Goal: Task Accomplishment & Management: Complete application form

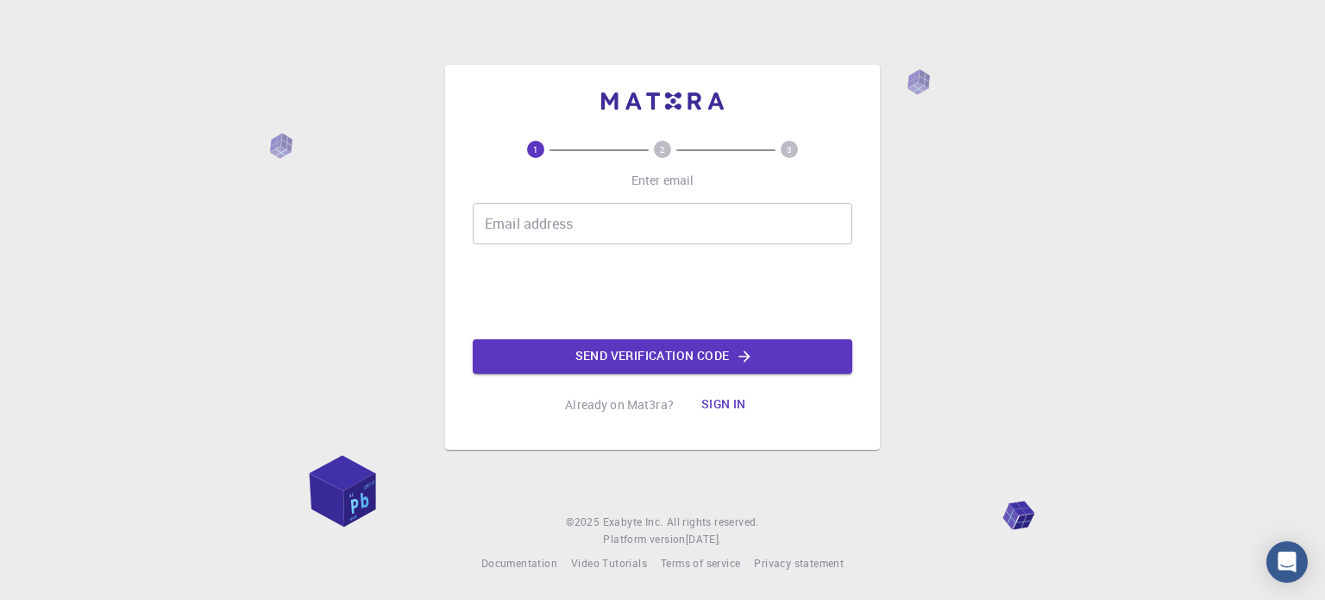
click at [314, 69] on div "1 2 3 Enter email Email address Email address Send verification code Already on…" at bounding box center [662, 300] width 1325 height 600
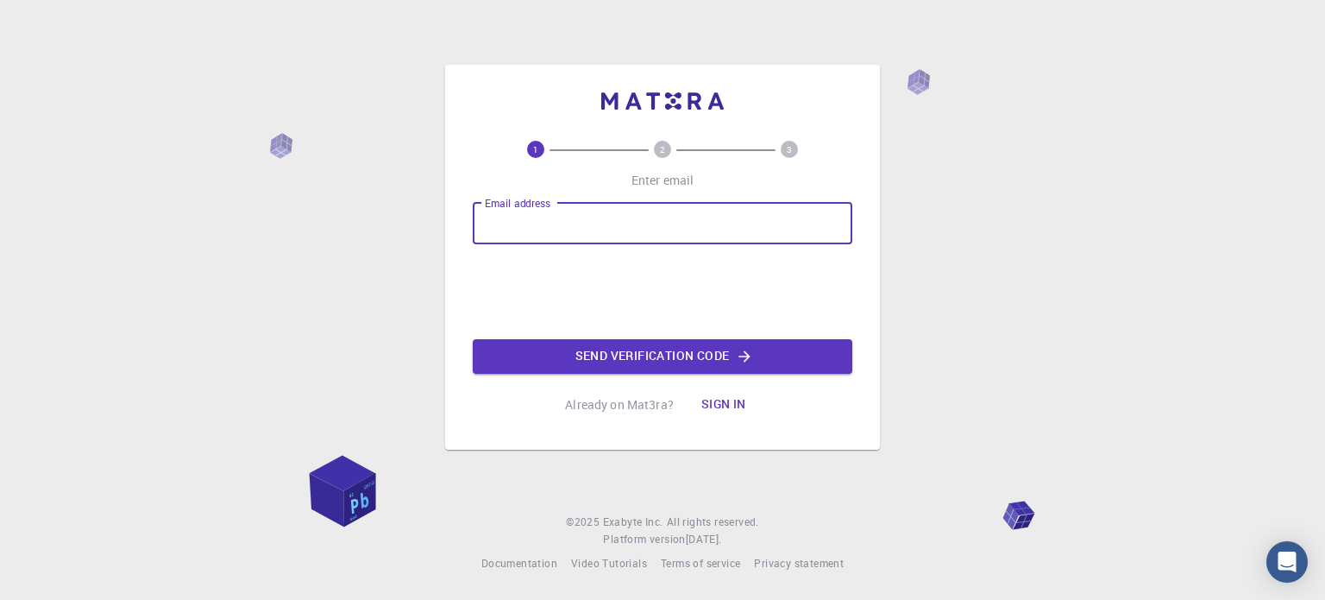
click at [499, 226] on input "Email address" at bounding box center [663, 223] width 380 height 41
type input "[EMAIL_ADDRESS][DOMAIN_NAME]"
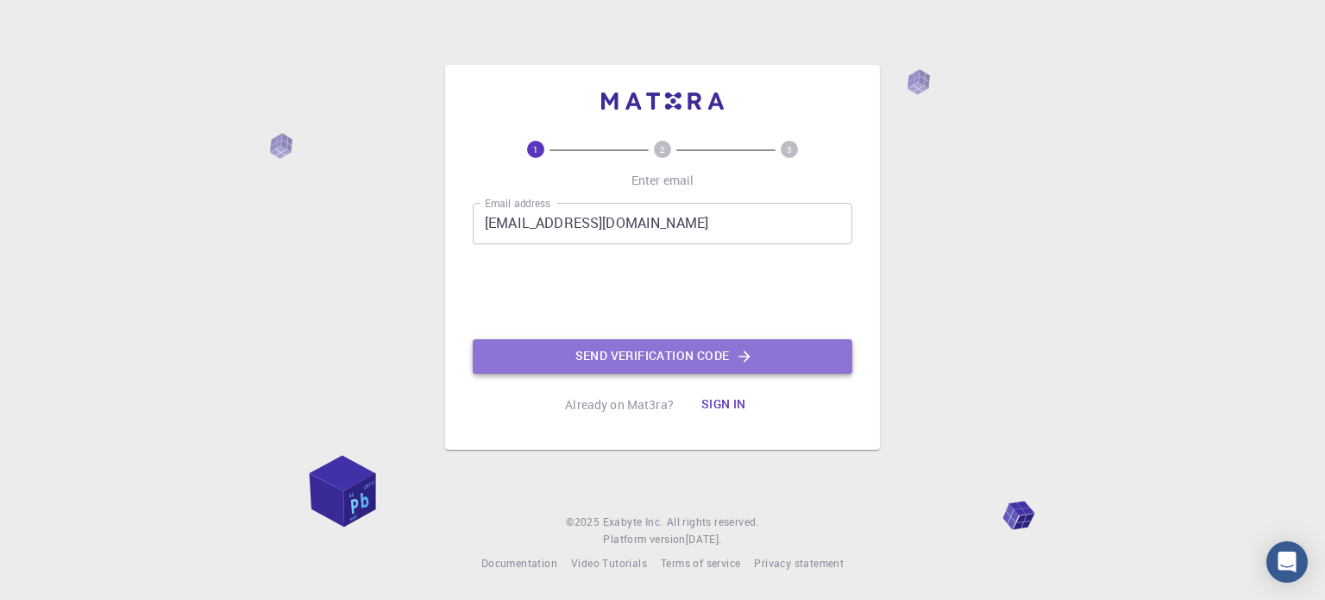
click at [648, 358] on button "Send verification code" at bounding box center [663, 356] width 380 height 35
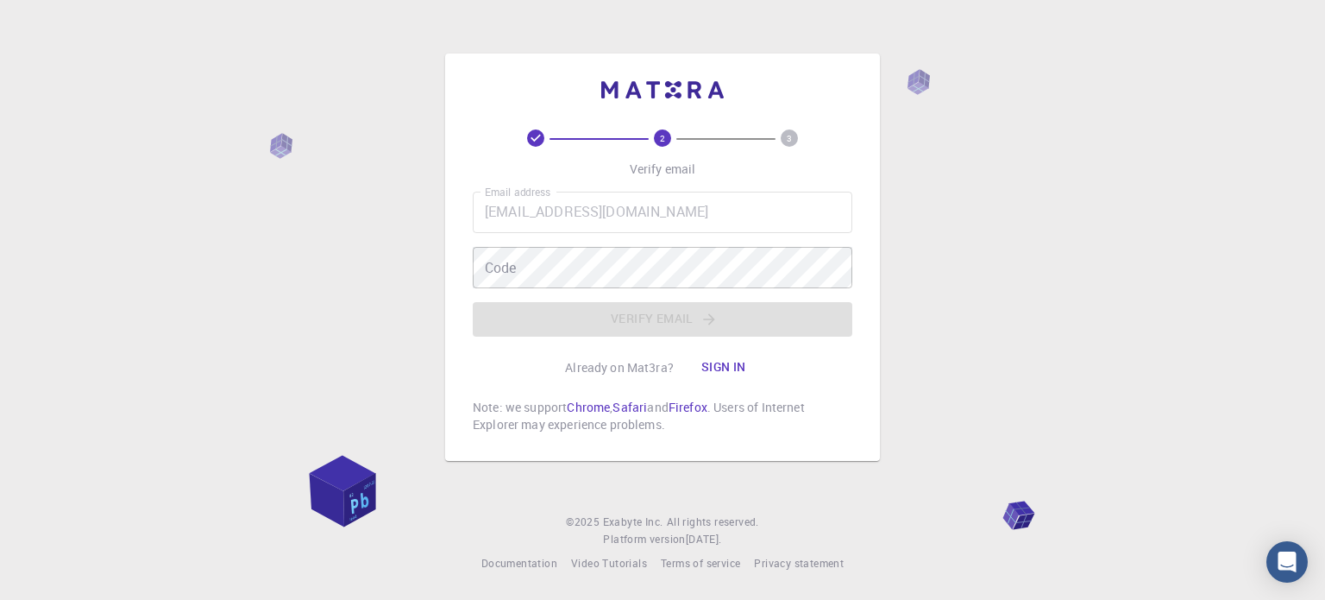
click at [952, 468] on div "2 3 Verify email Email address [EMAIL_ADDRESS][DOMAIN_NAME] Email address Code …" at bounding box center [662, 300] width 1325 height 600
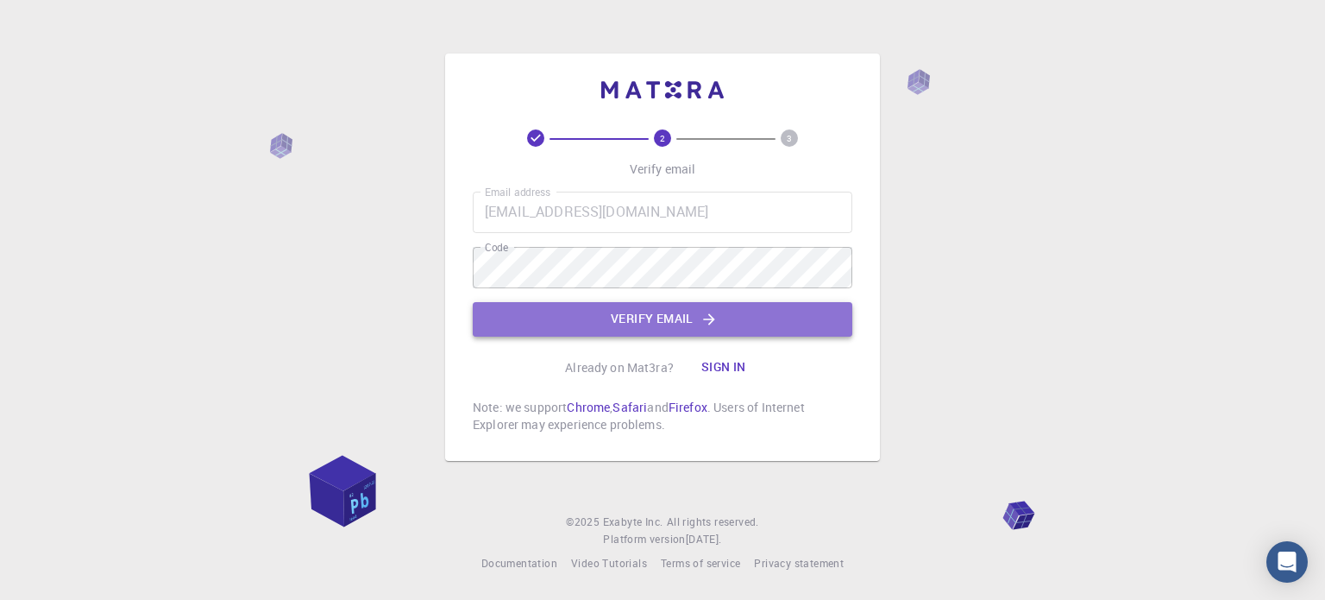
click at [712, 318] on icon "button" at bounding box center [708, 318] width 11 height 11
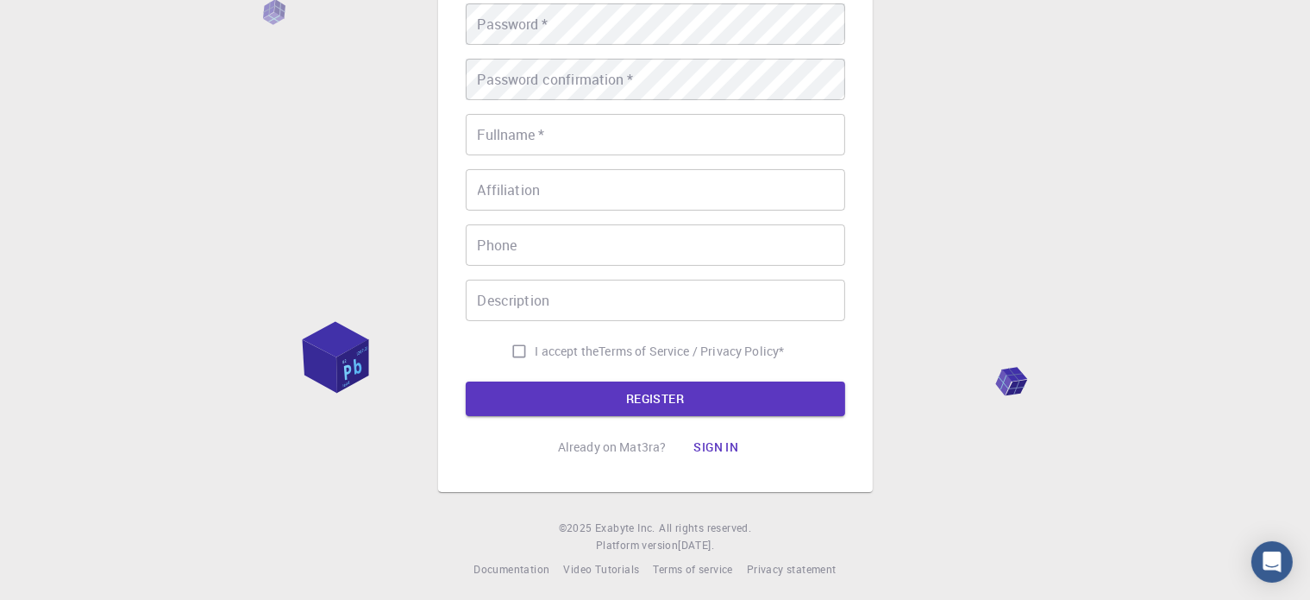
scroll to position [278, 0]
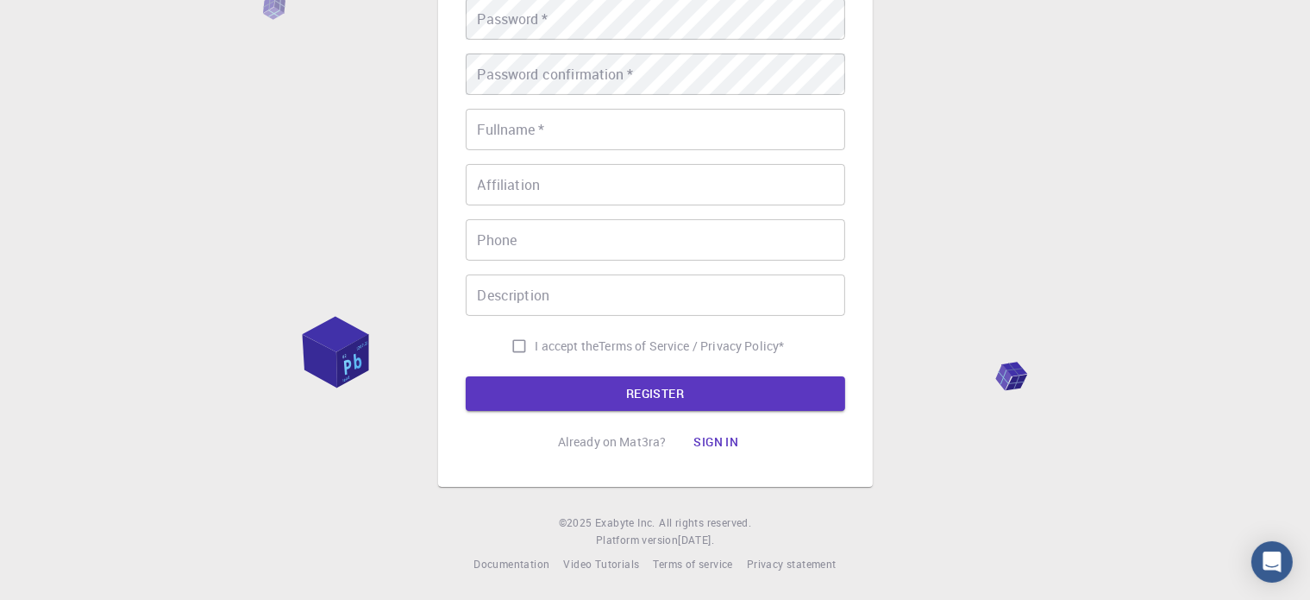
click at [969, 499] on div "3 Provide additional info Email   * [EMAIL_ADDRESS][DOMAIN_NAME] Email   * user…" at bounding box center [655, 161] width 1310 height 878
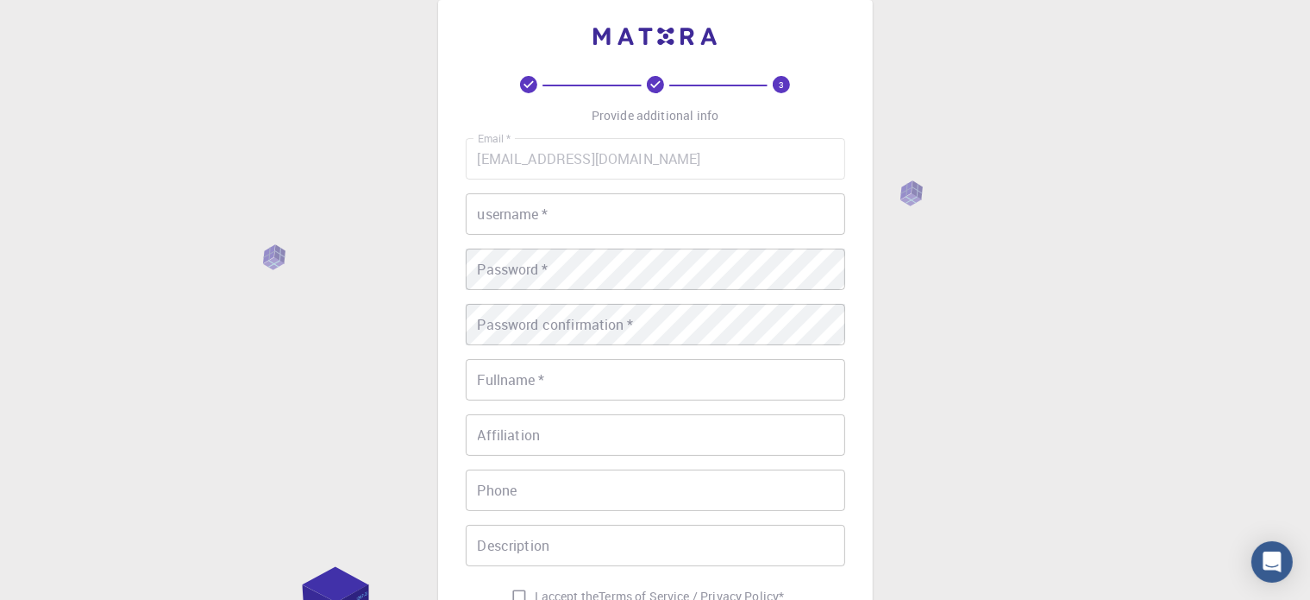
scroll to position [0, 0]
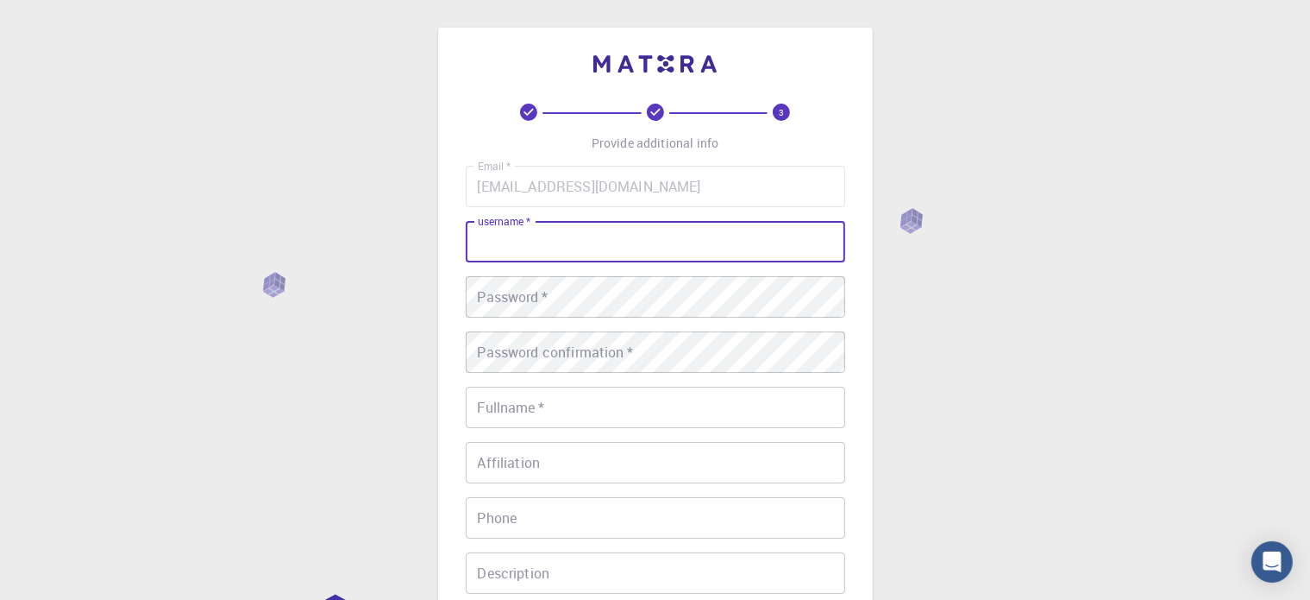
click at [687, 253] on input "username   *" at bounding box center [656, 241] width 380 height 41
type input "ryandercy"
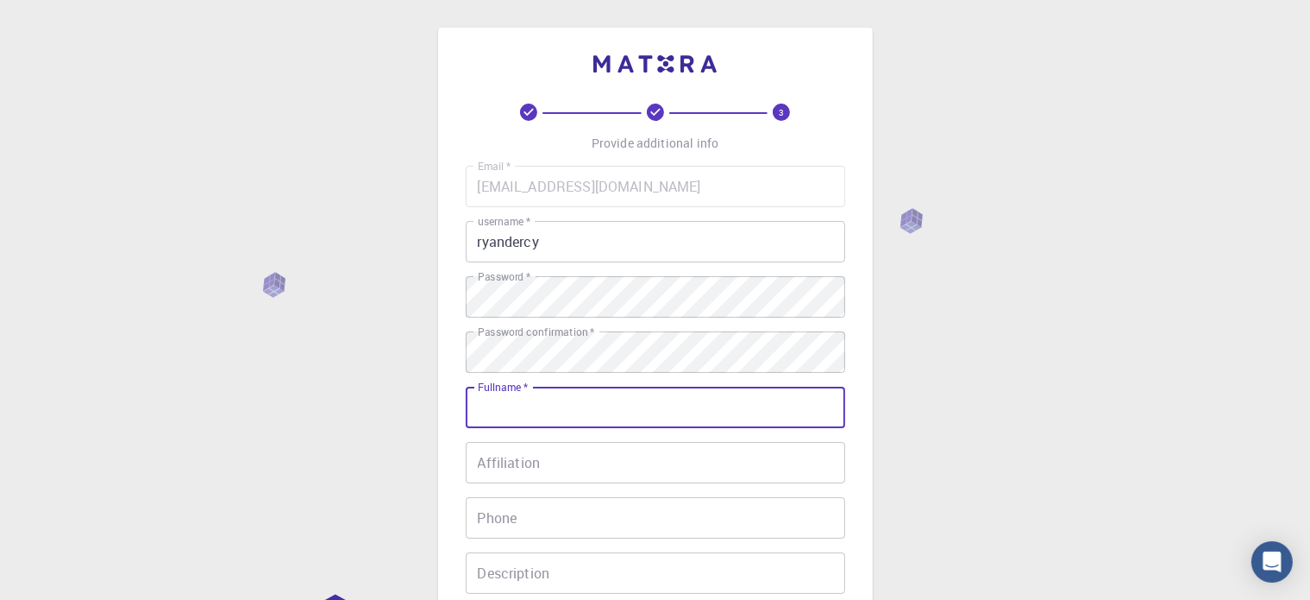
click at [606, 415] on input "Fullname   *" at bounding box center [656, 406] width 380 height 41
type input "[PERSON_NAME]"
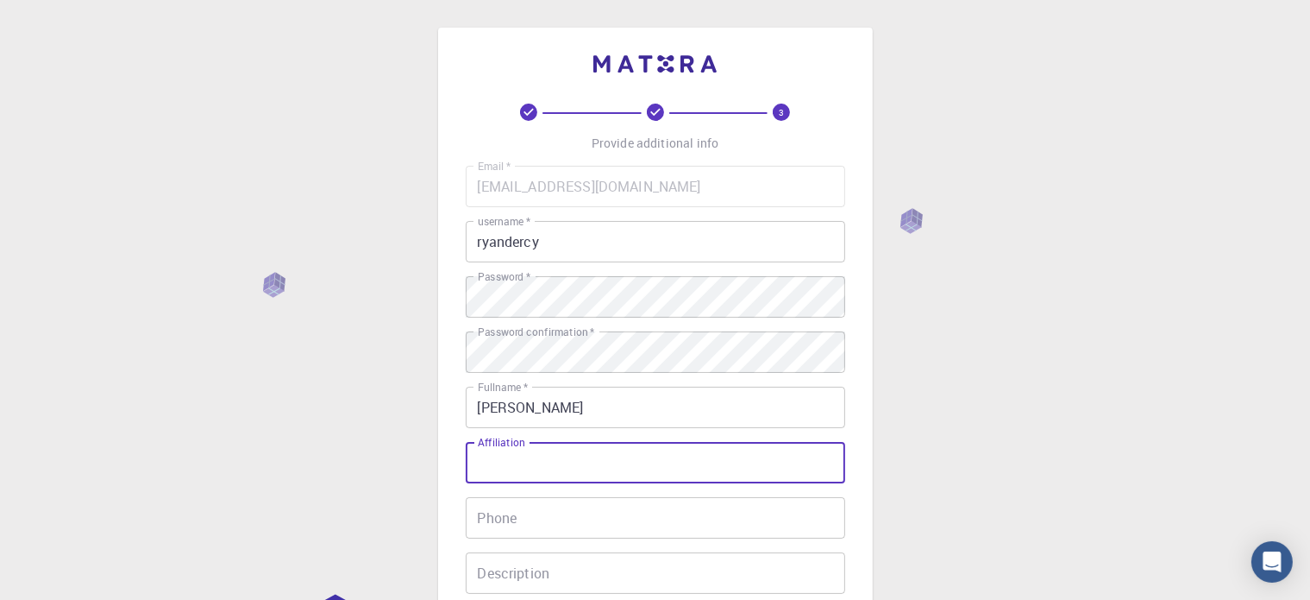
click at [496, 468] on input "Affiliation" at bounding box center [656, 462] width 380 height 41
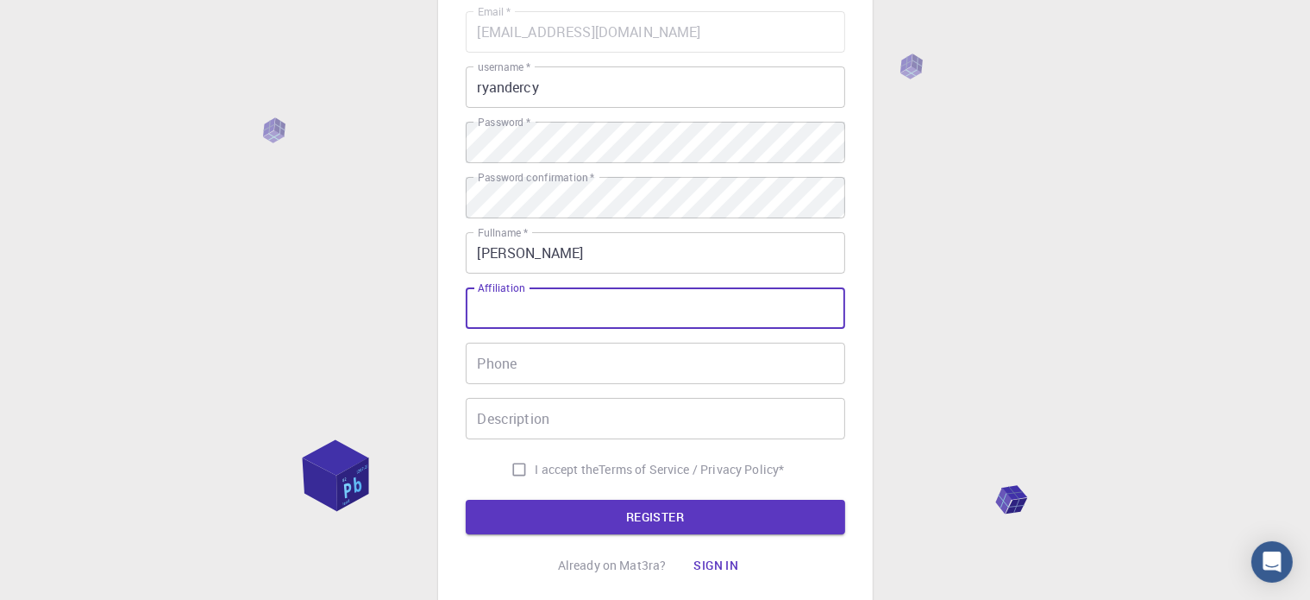
scroll to position [155, 0]
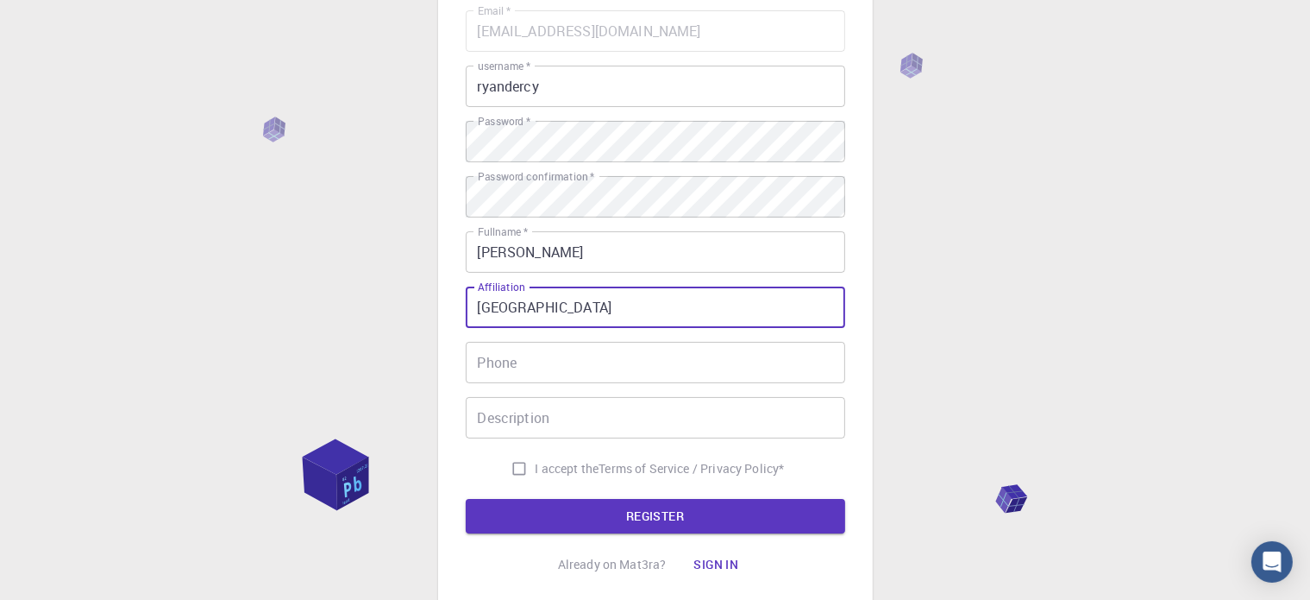
type input "[GEOGRAPHIC_DATA]"
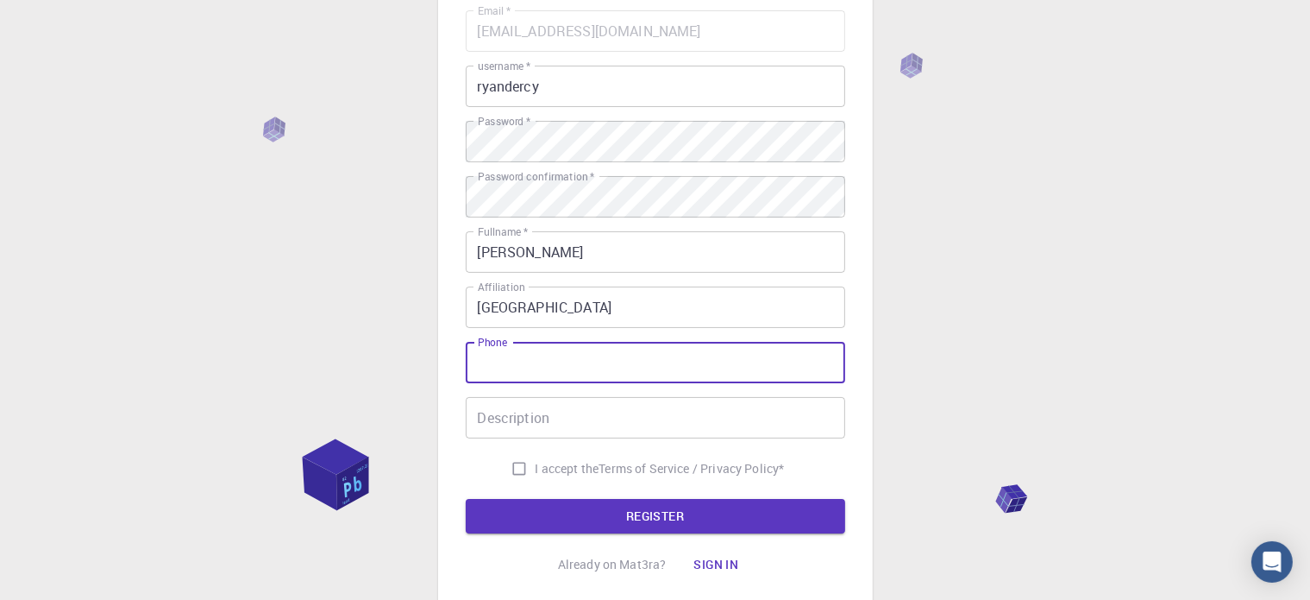
click at [524, 365] on input "Phone" at bounding box center [656, 362] width 380 height 41
type input "58497319"
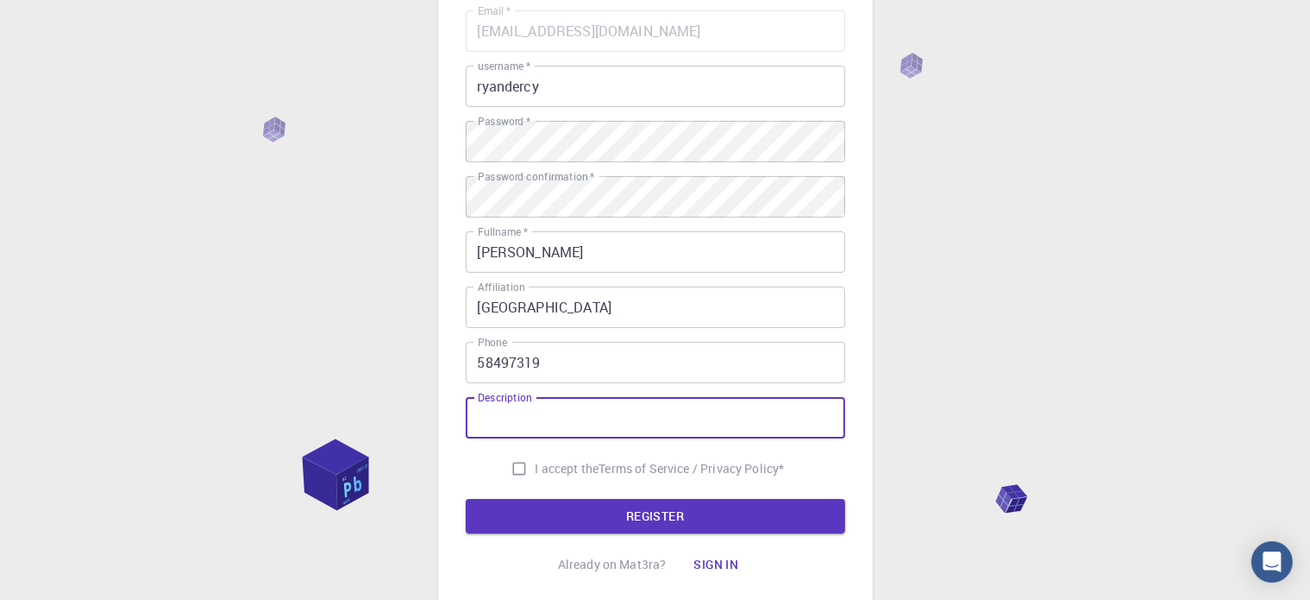
click at [581, 411] on input "Description" at bounding box center [656, 417] width 380 height 41
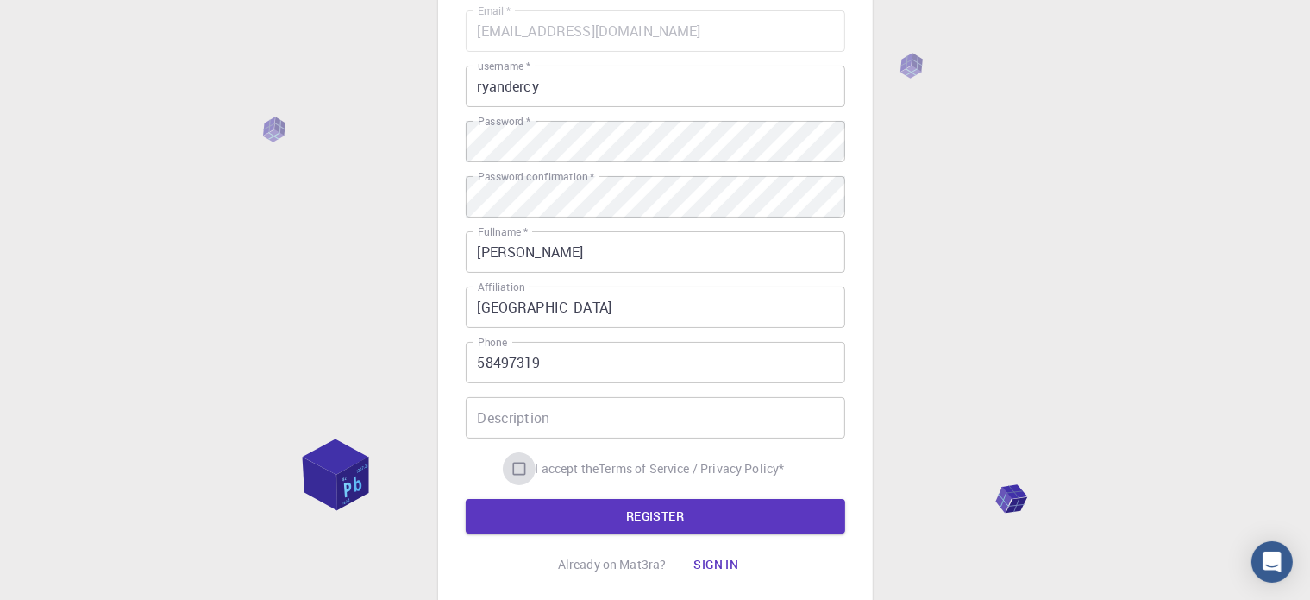
click at [514, 468] on input "I accept the Terms of Service / Privacy Policy *" at bounding box center [519, 468] width 33 height 33
checkbox input "true"
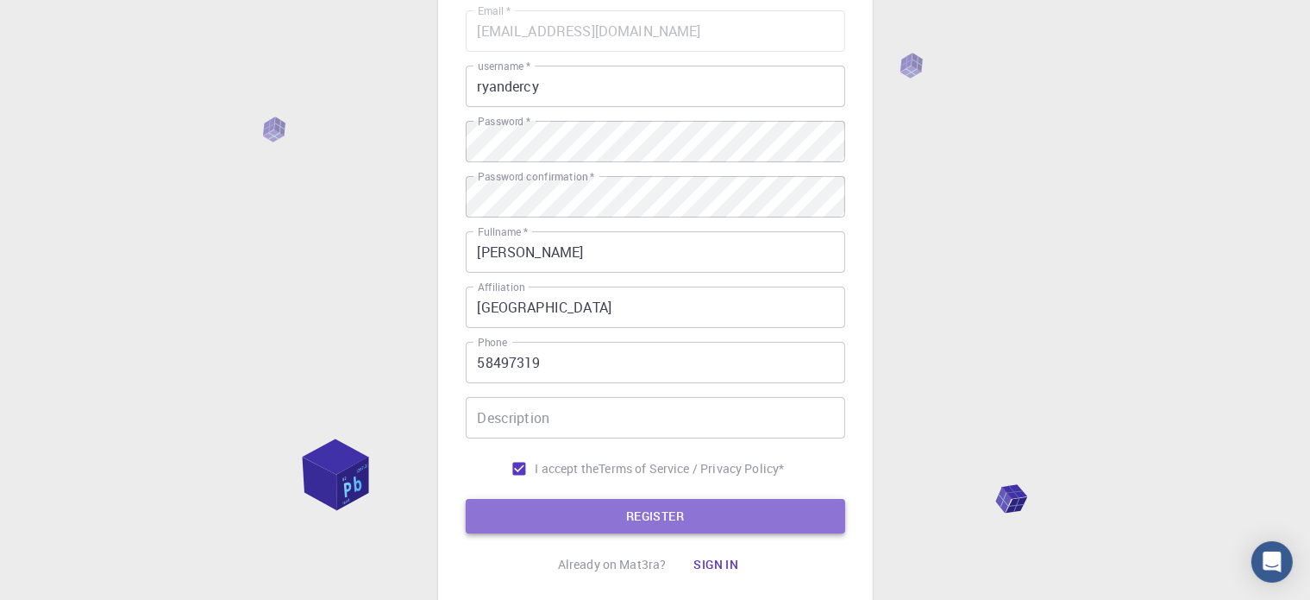
click at [583, 514] on button "REGISTER" at bounding box center [656, 516] width 380 height 35
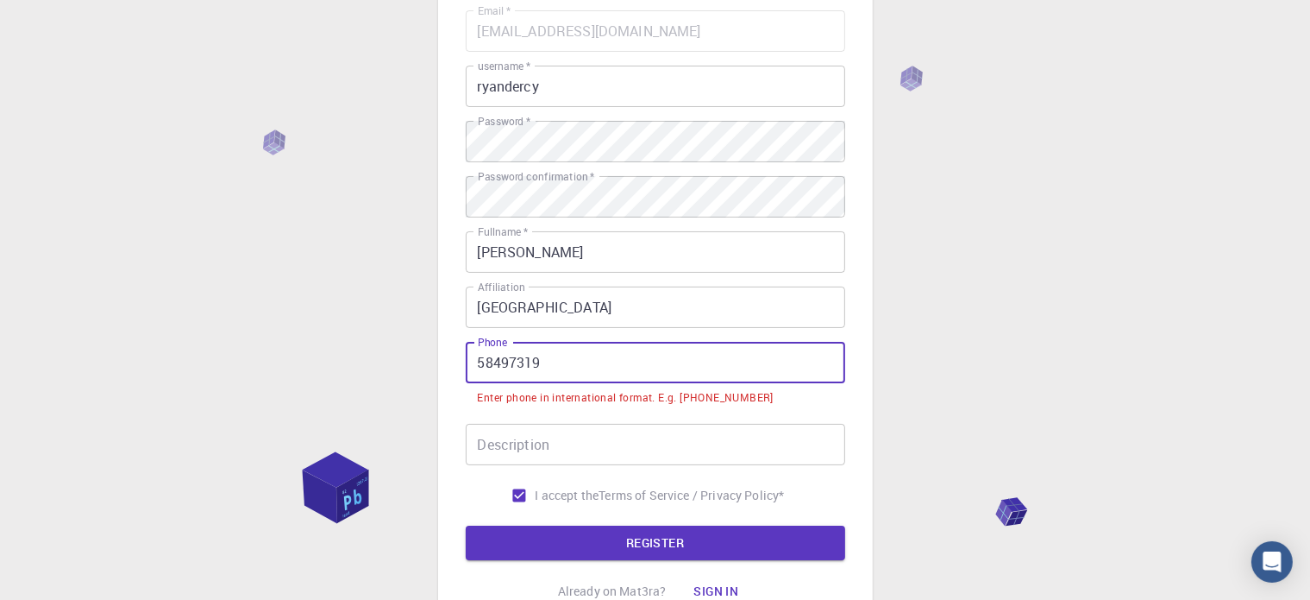
click at [475, 365] on input "58497319" at bounding box center [656, 362] width 380 height 41
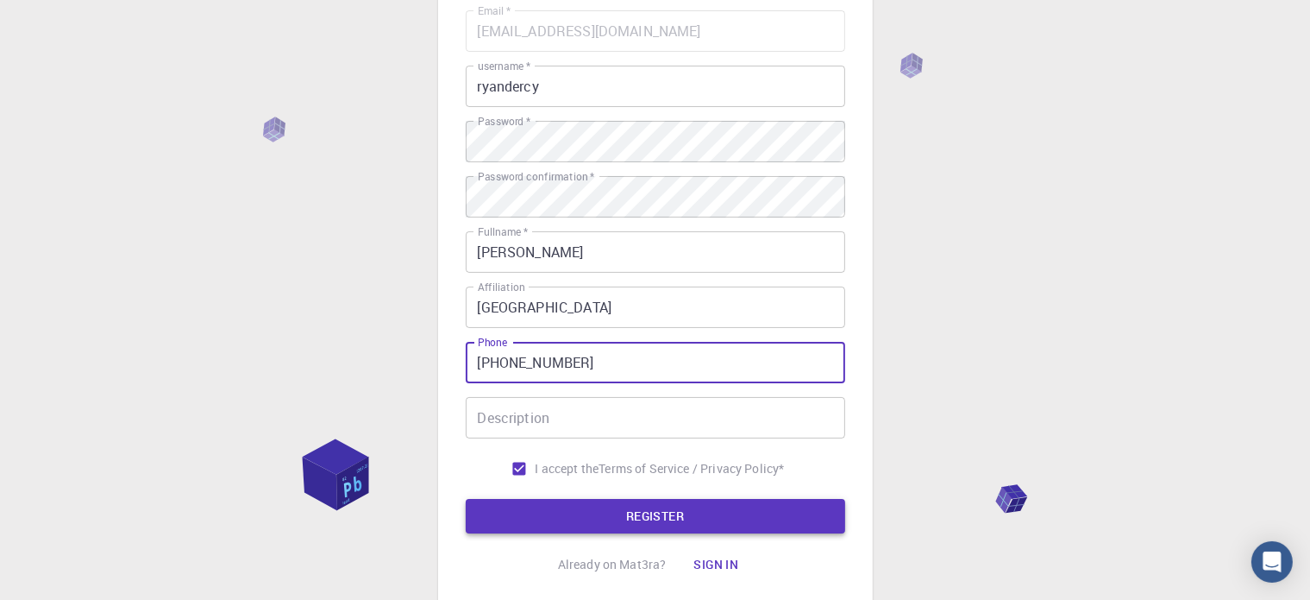
type input "[PHONE_NUMBER]"
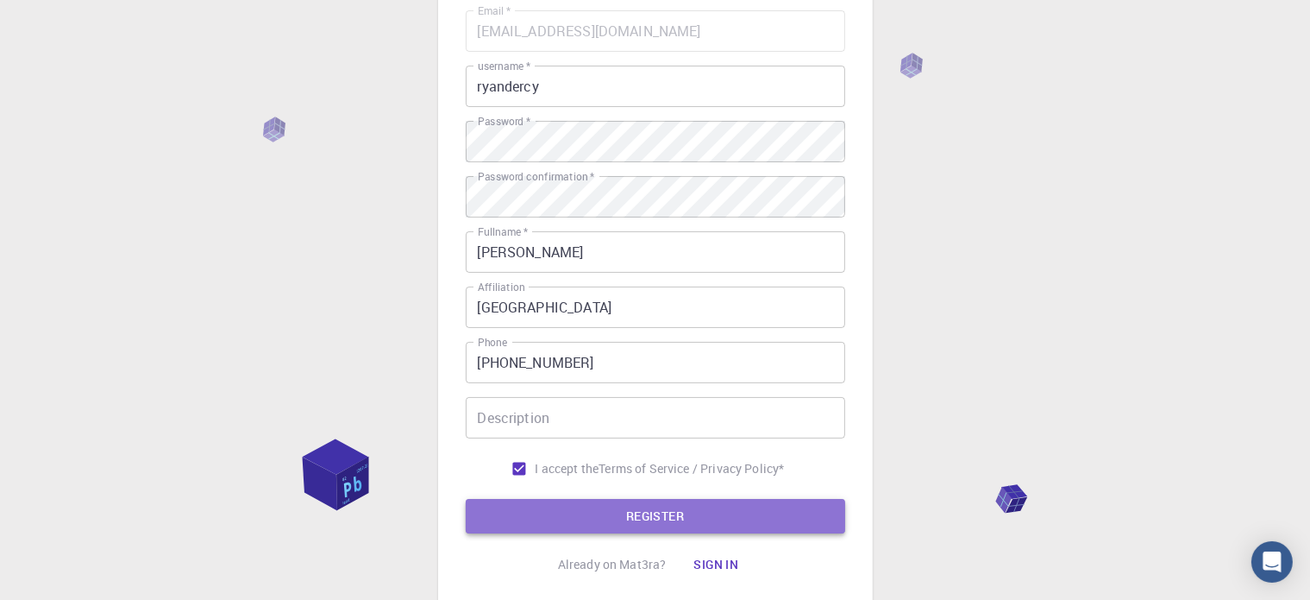
click at [600, 518] on button "REGISTER" at bounding box center [656, 516] width 380 height 35
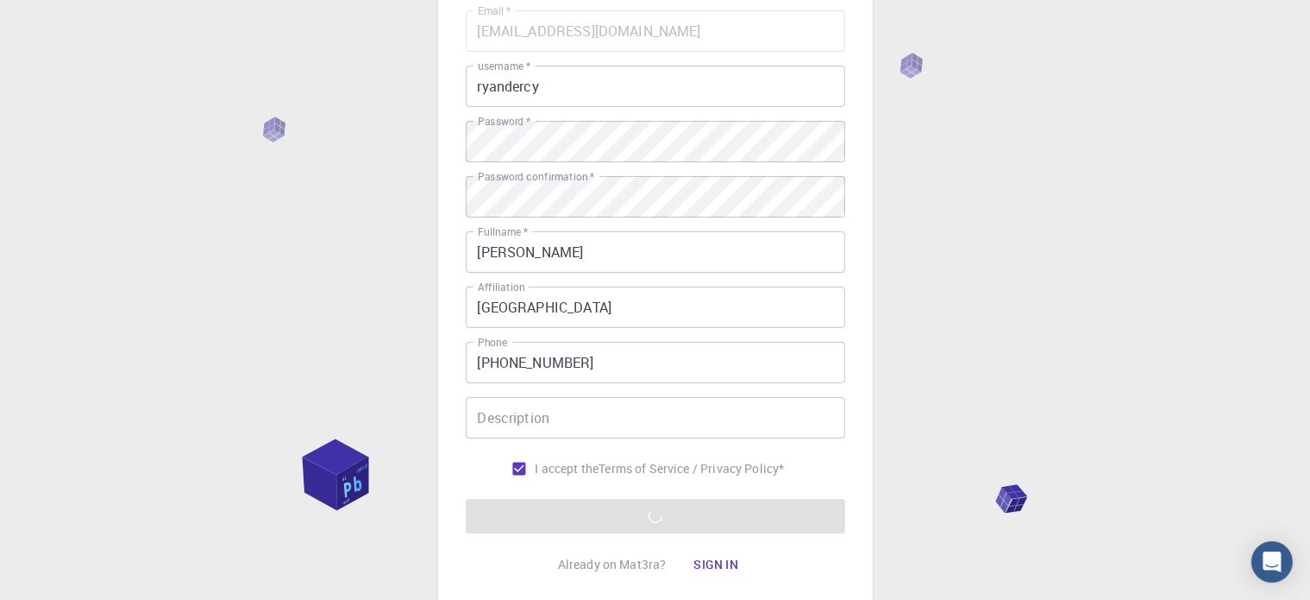
click at [989, 416] on div "3 Provide additional info Email   * [EMAIL_ADDRESS][DOMAIN_NAME] Email   * user…" at bounding box center [655, 284] width 1310 height 878
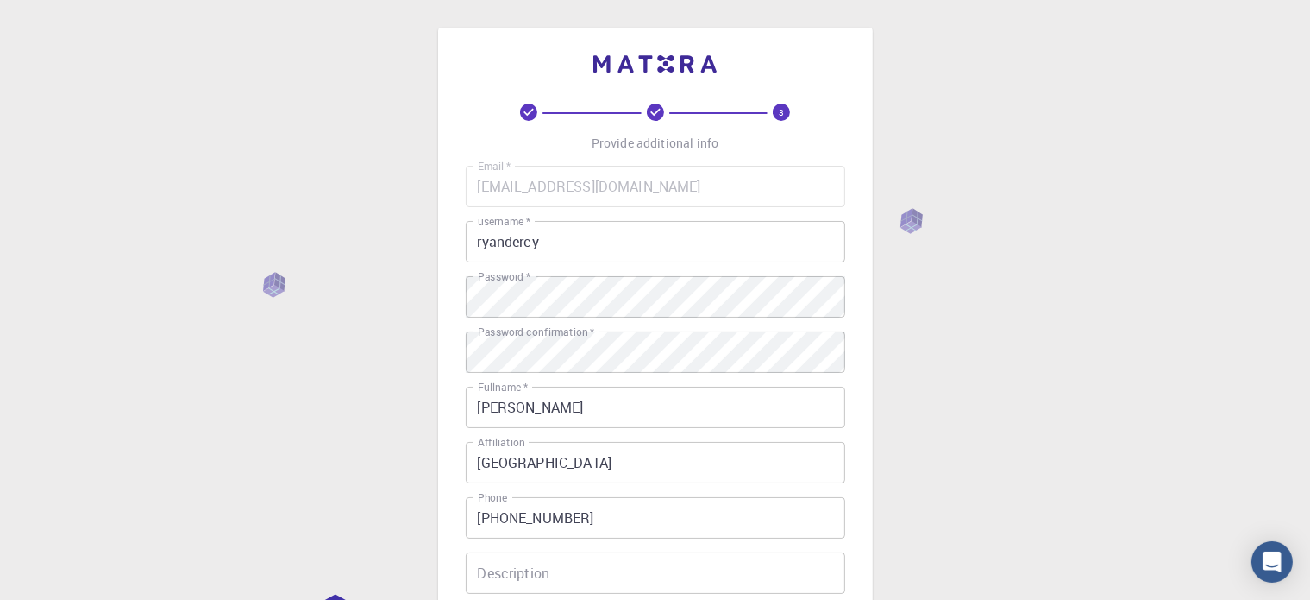
scroll to position [278, 0]
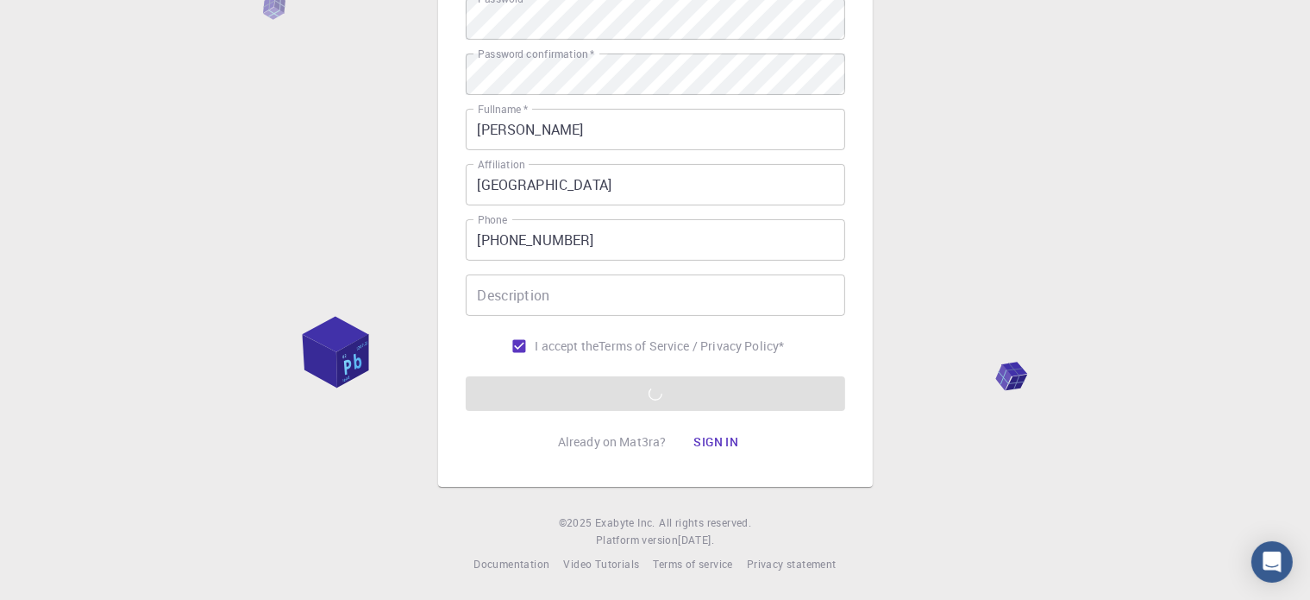
click at [940, 495] on div "3 Provide additional info Email   * [EMAIL_ADDRESS][DOMAIN_NAME] Email   * user…" at bounding box center [655, 161] width 1310 height 878
